Goal: Register for event/course

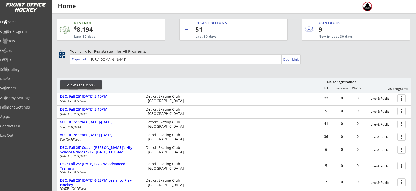
click at [78, 83] on div "View Options" at bounding box center [81, 84] width 41 height 5
select select ""Upcoming Programs""
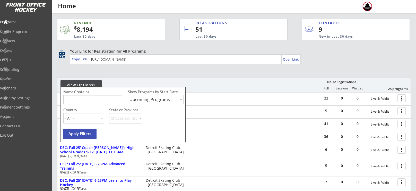
click at [83, 100] on input "input" at bounding box center [92, 99] width 59 height 9
type input "shooting"
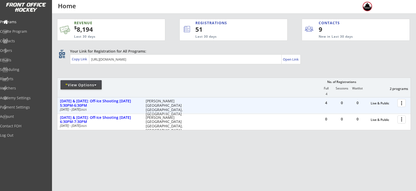
click at [403, 104] on div at bounding box center [402, 102] width 9 height 9
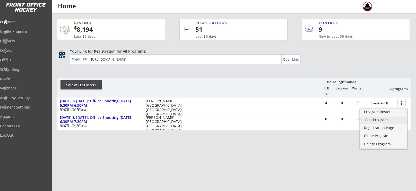
click at [382, 123] on link "Edit Program" at bounding box center [383, 120] width 47 height 8
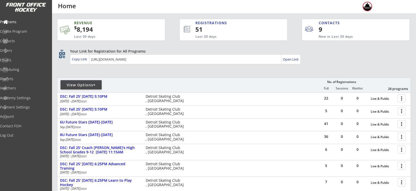
click at [74, 83] on div "View Options" at bounding box center [81, 84] width 41 height 5
select select ""Upcoming Programs""
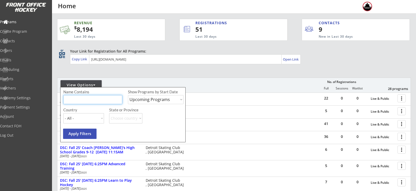
click at [79, 100] on input "input" at bounding box center [92, 99] width 59 height 9
type input "shooting"
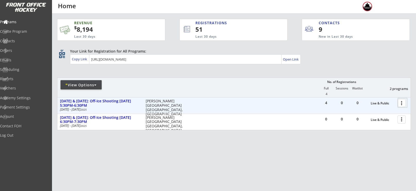
click at [400, 103] on div at bounding box center [402, 102] width 9 height 9
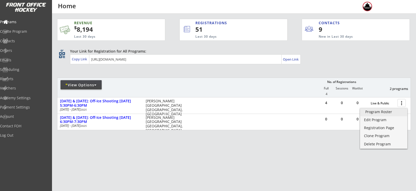
click at [387, 113] on div "Program Roster" at bounding box center [383, 112] width 37 height 4
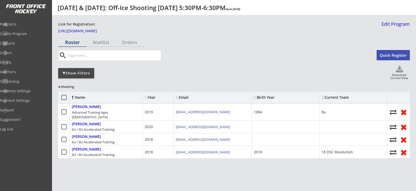
click at [397, 56] on button "Quick Register" at bounding box center [393, 55] width 33 height 10
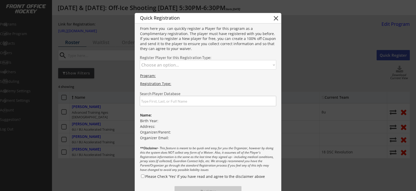
click at [190, 63] on select "Choose an option... Advanced Training Ages 9-13 6U / 8U Accelerated Training" at bounding box center [208, 65] width 136 height 10
select select ""1348695171700984260__LOOKUP__1753149591699x332292327663730700""
click at [140, 60] on select "Choose an option... Advanced Training Ages 9-13 6U / 8U Accelerated Training" at bounding box center [208, 65] width 136 height 10
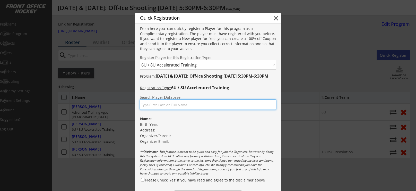
click at [179, 103] on input "input" at bounding box center [208, 104] width 136 height 10
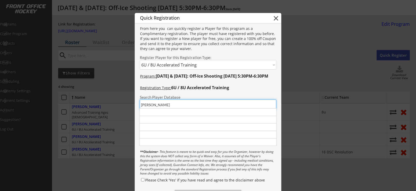
type input "jonna"
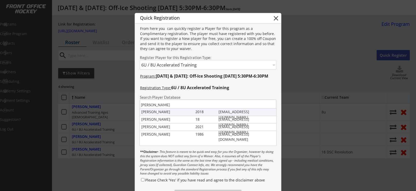
click at [170, 113] on div "Julius Jonna" at bounding box center [167, 111] width 52 height 5
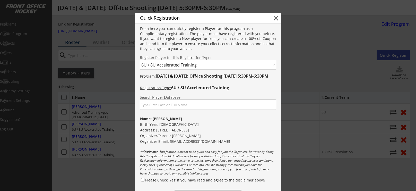
scroll to position [41, 0]
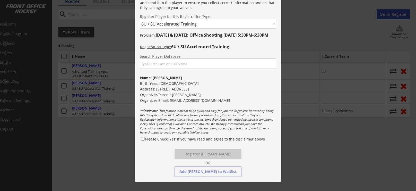
click at [142, 139] on input "Please Check 'Yes' if you have read and agree to the disclaimer above" at bounding box center [142, 138] width 3 height 3
checkbox input "true"
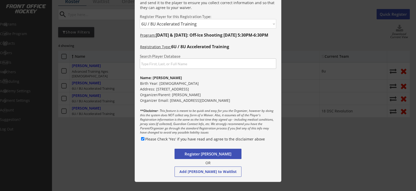
click at [194, 154] on button "Register Julius Jonna" at bounding box center [208, 154] width 67 height 10
select select ""PLACEHOLDER_1427118222253""
checkbox input "false"
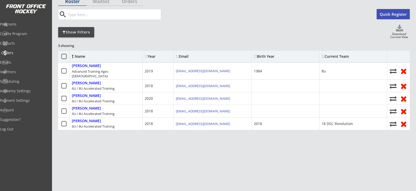
click at [18, 54] on div "Orders" at bounding box center [24, 53] width 46 height 4
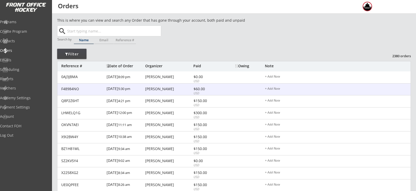
click at [158, 91] on div "F48984NO [DATE] 5:30 pm Max Bing $60.00 USD + Add Note" at bounding box center [233, 89] width 353 height 12
